Goal: Information Seeking & Learning: Locate item on page

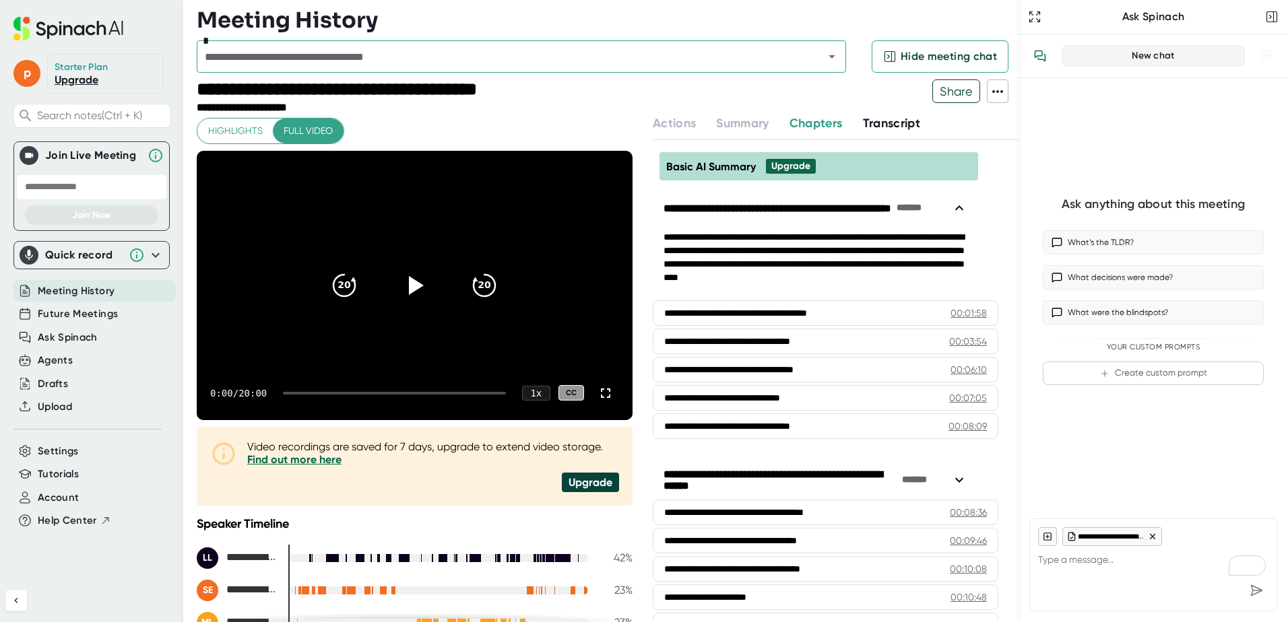
click at [882, 125] on span "Transcript" at bounding box center [892, 123] width 58 height 15
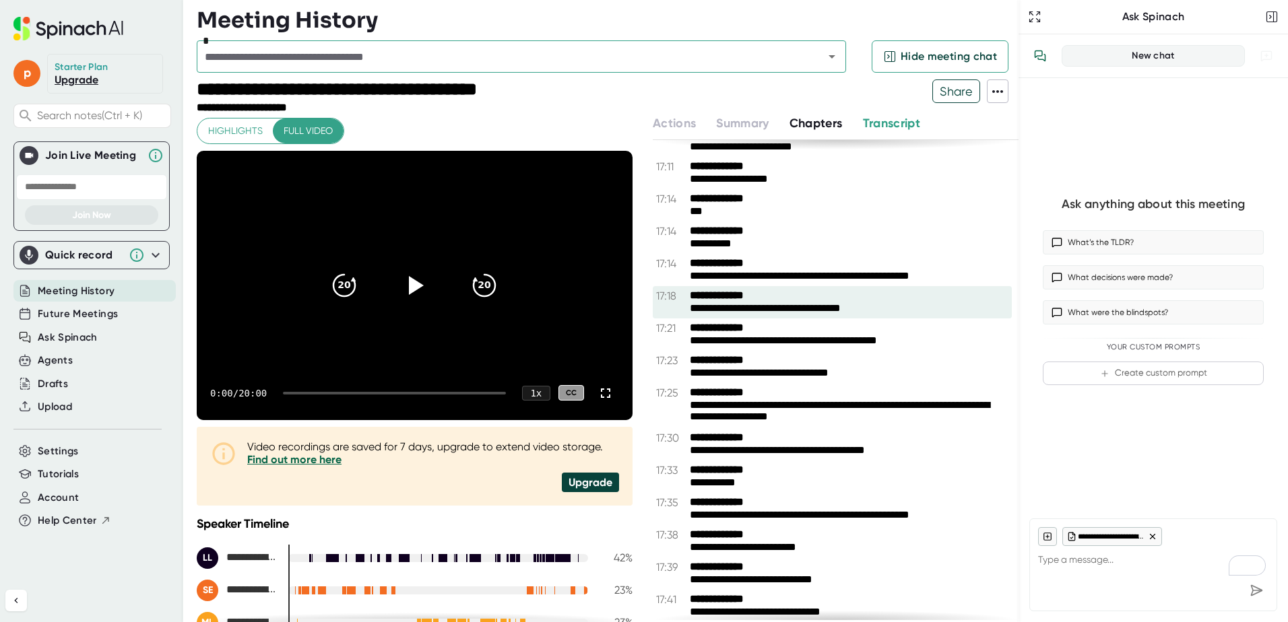
scroll to position [10305, 0]
